Goal: Information Seeking & Learning: Learn about a topic

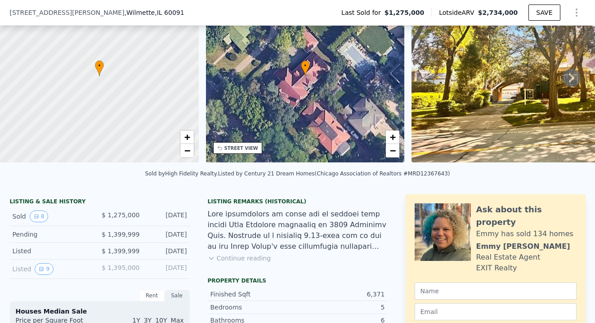
scroll to position [63, 0]
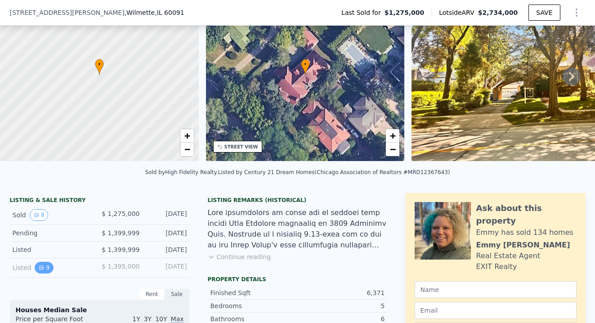
click at [43, 267] on icon "View historical data" at bounding box center [41, 267] width 5 height 5
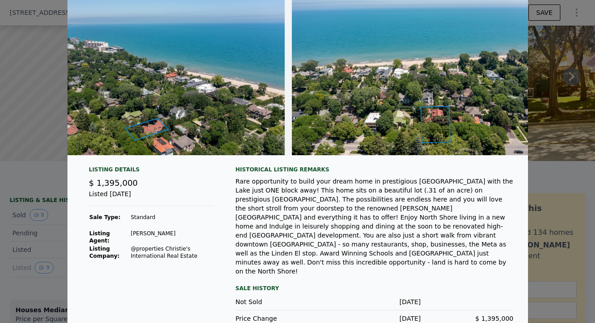
scroll to position [0, 1951]
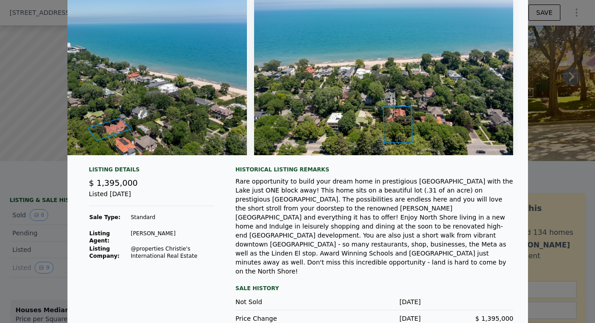
click at [39, 63] on div at bounding box center [297, 161] width 595 height 323
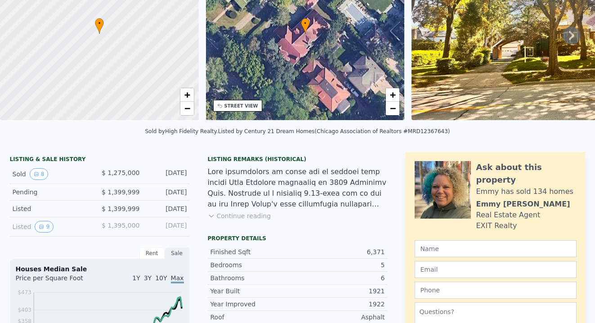
scroll to position [0, 0]
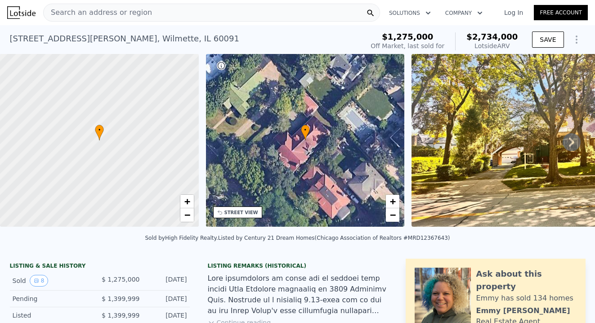
click at [566, 147] on icon at bounding box center [572, 142] width 18 height 18
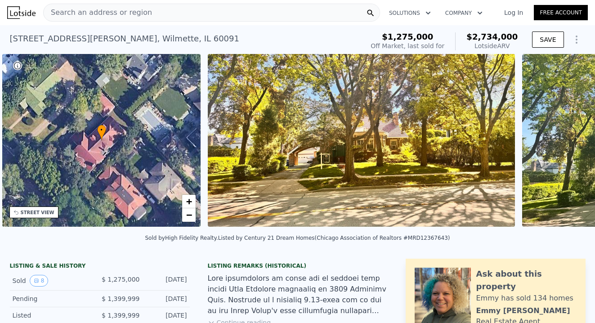
scroll to position [0, 209]
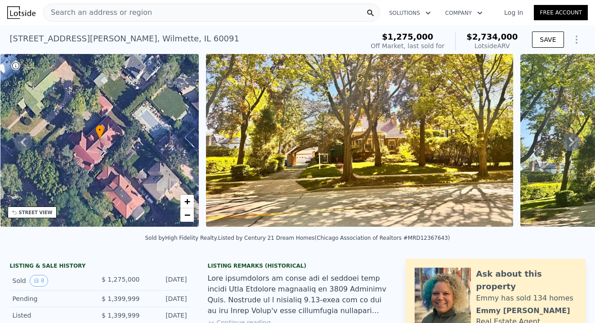
click at [571, 143] on icon at bounding box center [572, 142] width 18 height 18
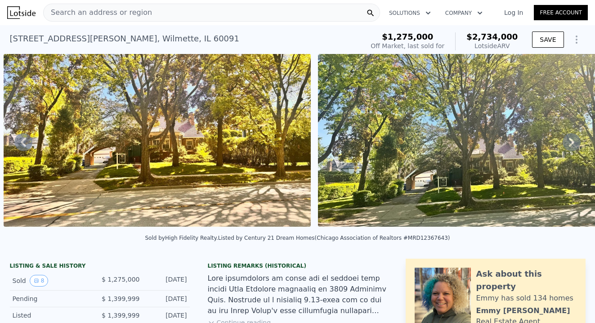
click at [571, 143] on icon at bounding box center [572, 142] width 18 height 18
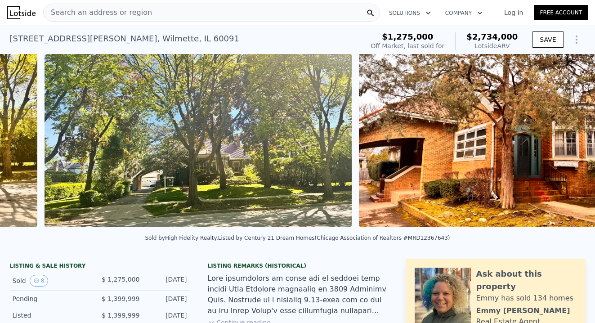
scroll to position [0, 726]
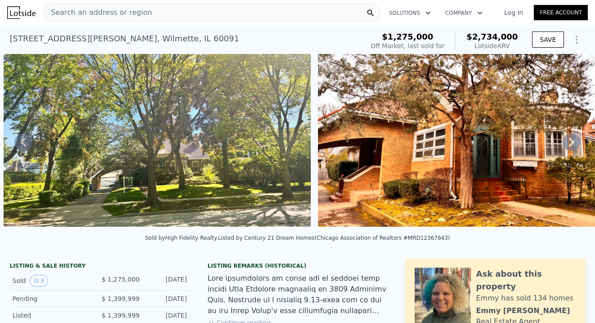
click at [574, 138] on icon at bounding box center [572, 142] width 18 height 18
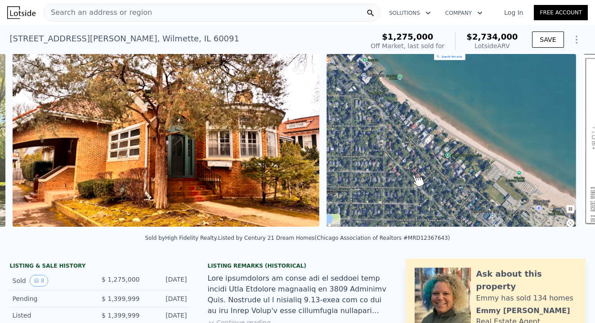
scroll to position [0, 1040]
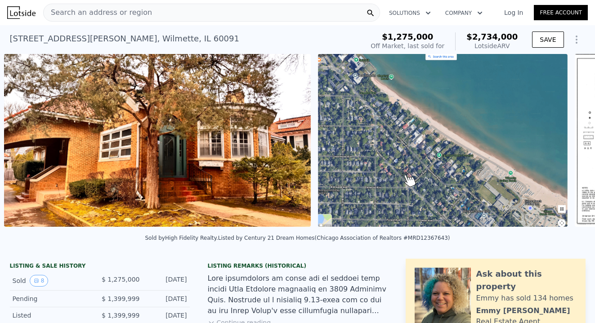
click at [573, 142] on div "• + − • + − STREET VIEW Loading... SATELLITE VIEW" at bounding box center [297, 142] width 595 height 176
click at [573, 141] on icon at bounding box center [571, 142] width 5 height 9
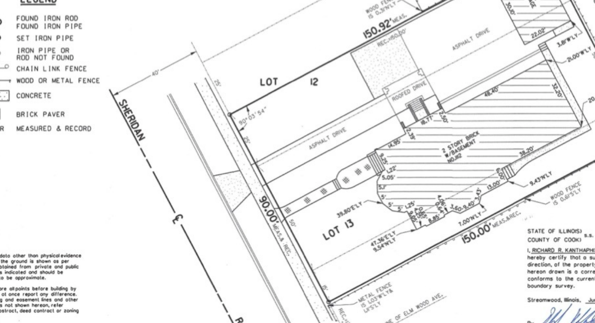
scroll to position [25, 0]
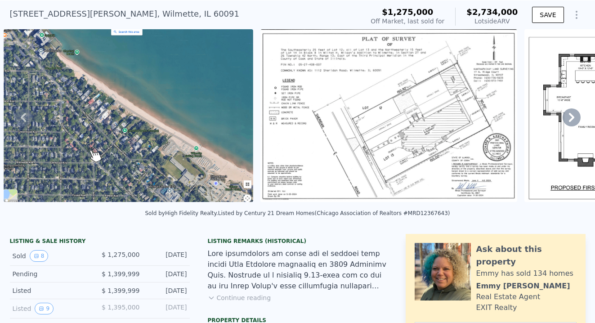
click at [235, 293] on button "Continue reading" at bounding box center [239, 297] width 63 height 9
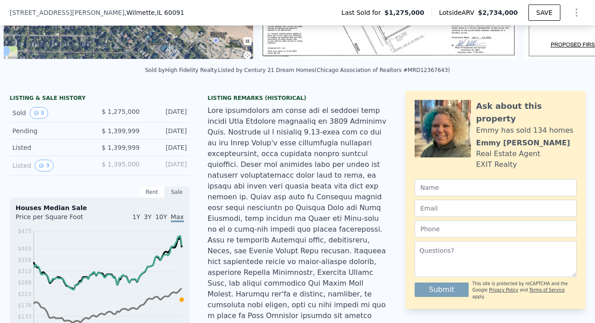
scroll to position [198, 0]
